Goal: Information Seeking & Learning: Stay updated

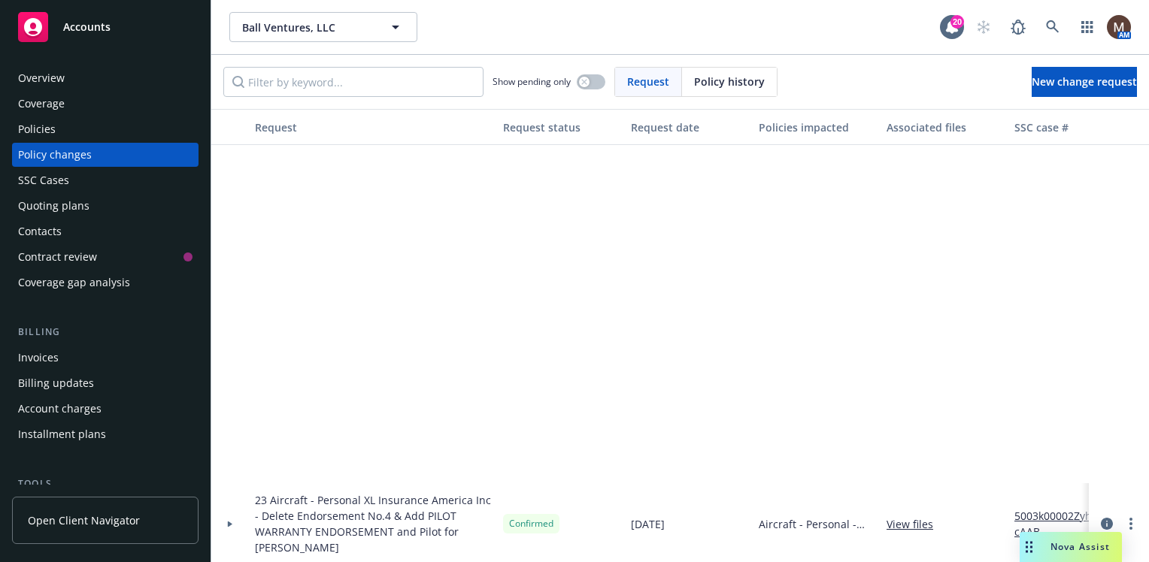
scroll to position [470, 0]
